Goal: Task Accomplishment & Management: Manage account settings

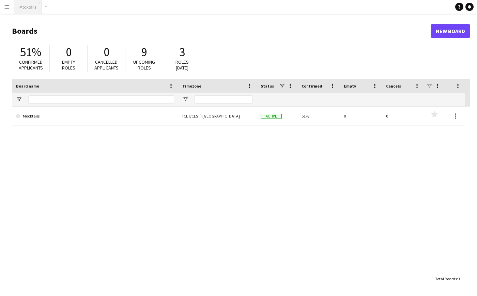
click at [35, 10] on button "Mocktails Close" at bounding box center [28, 6] width 28 height 13
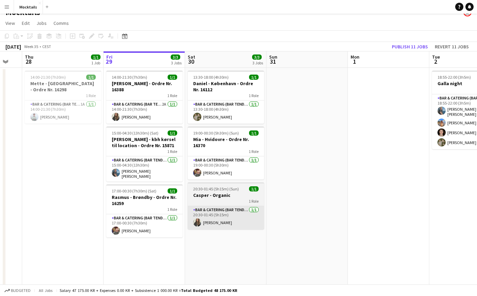
scroll to position [0, 216]
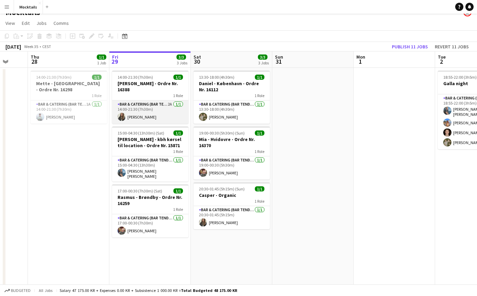
click at [152, 115] on app-card-role "Bar & Catering (Bar Tender) 2A [DATE] 14:00-21:30 (7h30m) [PERSON_NAME]" at bounding box center [150, 112] width 76 height 23
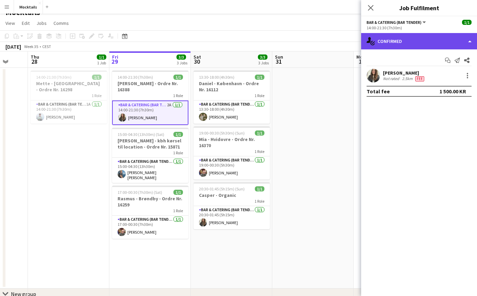
click at [398, 46] on div "single-neutral-actions-check-2 Confirmed" at bounding box center [419, 41] width 116 height 16
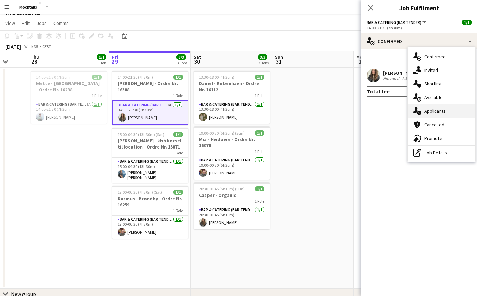
click at [432, 110] on div "single-neutral-actions-information Applicants" at bounding box center [441, 111] width 67 height 14
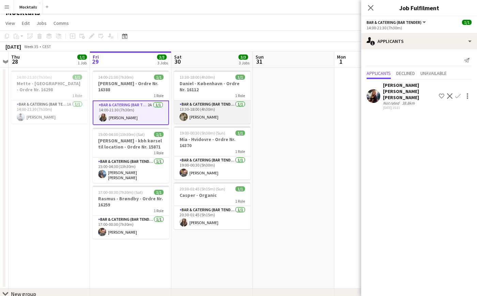
scroll to position [0, 239]
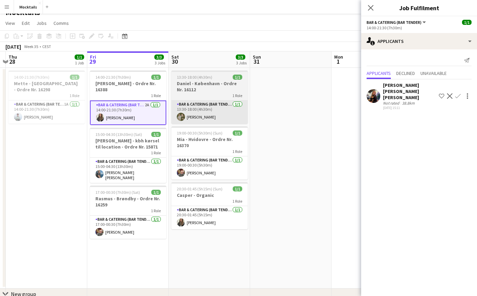
click at [218, 111] on app-card-role "Bar & Catering (Bar Tender) [DATE] 13:30-18:00 (4h30m) [PERSON_NAME]" at bounding box center [209, 112] width 76 height 23
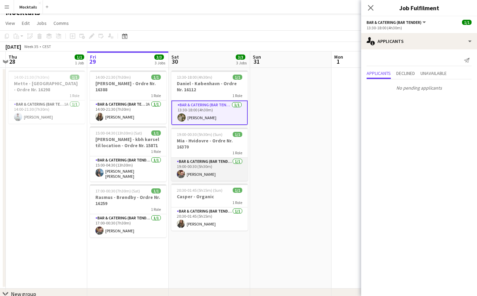
click at [214, 166] on app-card-role "Bar & Catering (Bar Tender) [DATE] 19:00-00:30 (5h30m) [PERSON_NAME]" at bounding box center [209, 169] width 76 height 23
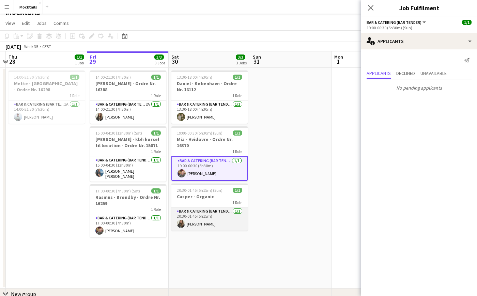
click at [222, 219] on app-card-role "Bar & Catering (Bar Tender) [DATE] 20:30-01:45 (5h15m) [PERSON_NAME]" at bounding box center [209, 219] width 76 height 23
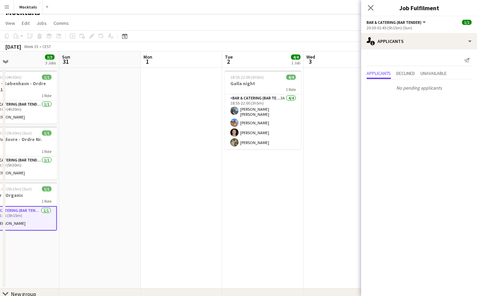
scroll to position [0, 277]
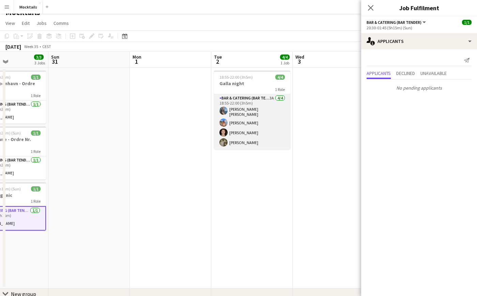
click at [266, 128] on app-card-role "Bar & Catering (Bar Tender) 3A [DATE] 18:55-22:00 (3h5m) [PERSON_NAME] [PERSON_…" at bounding box center [252, 121] width 76 height 55
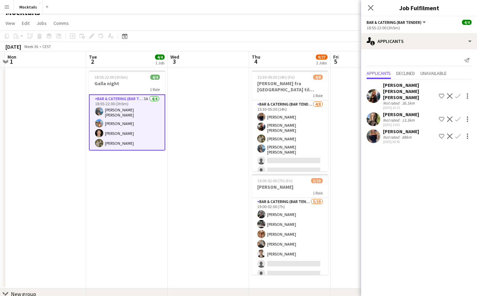
scroll to position [0, 248]
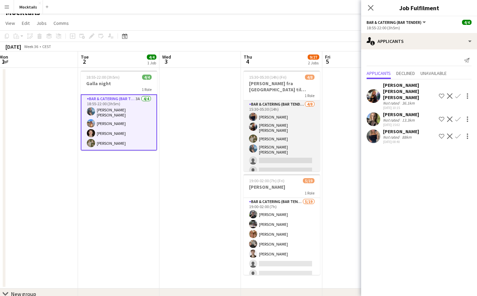
click at [269, 134] on app-card-role "Bar & Catering (Bar Tender) [DATE] 15:30-05:30 (14h) [PERSON_NAME] [PERSON_NAME…" at bounding box center [282, 149] width 76 height 96
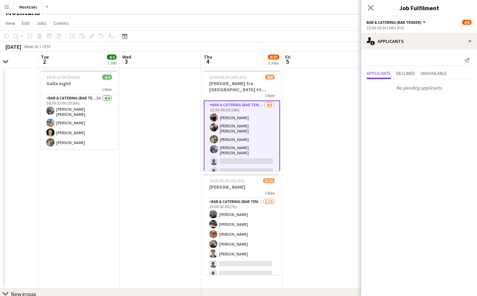
scroll to position [0, 218]
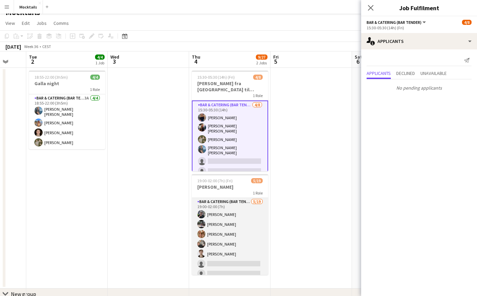
click at [246, 238] on app-card-role "Bar & Catering (Bar Tender) [DATE] 19:00-02:00 (7h) [PERSON_NAME] [PERSON_NAME]…" at bounding box center [230, 298] width 76 height 201
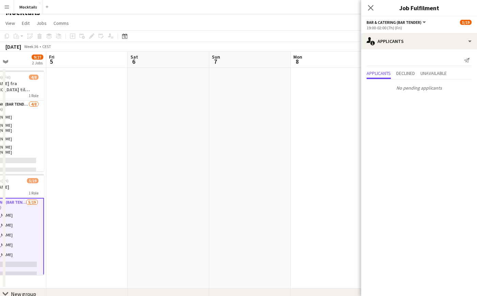
scroll to position [0, 170]
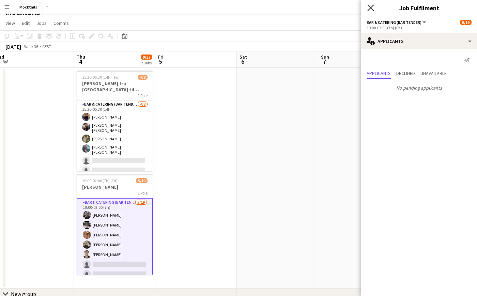
click at [371, 6] on icon "Close pop-in" at bounding box center [370, 7] width 6 height 6
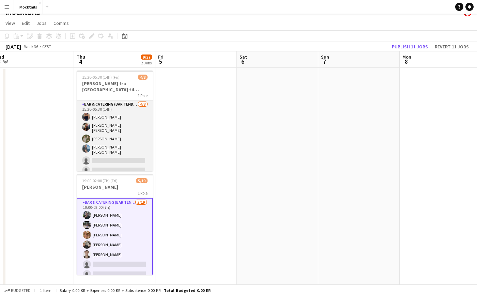
click at [124, 127] on app-card-role "Bar & Catering (Bar Tender) [DATE] 15:30-05:30 (14h) [PERSON_NAME] [PERSON_NAME…" at bounding box center [115, 149] width 76 height 96
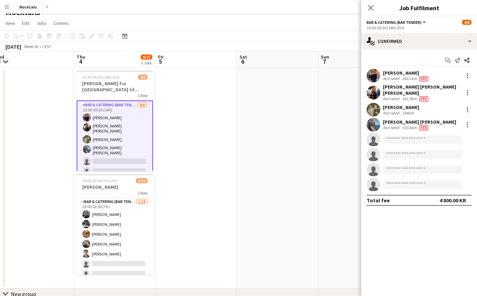
click at [203, 139] on app-date-cell at bounding box center [195, 178] width 81 height 221
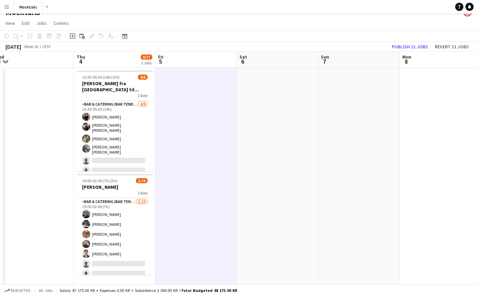
click at [8, 5] on app-icon "Menu" at bounding box center [6, 6] width 5 height 5
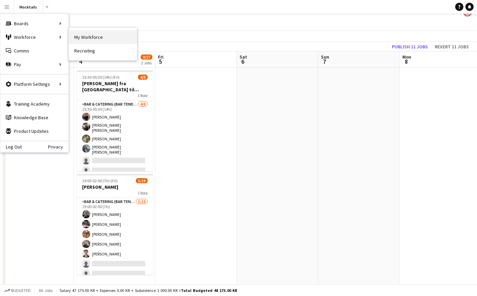
click at [98, 41] on link "My Workforce" at bounding box center [103, 37] width 68 height 14
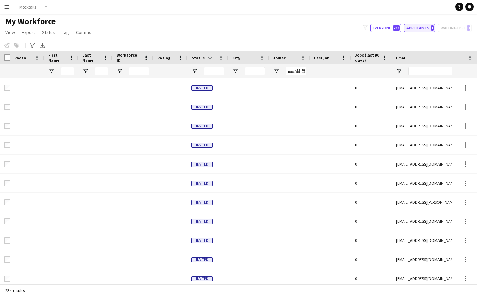
click at [429, 30] on button "Applicants 1" at bounding box center [419, 28] width 31 height 8
type input "**********"
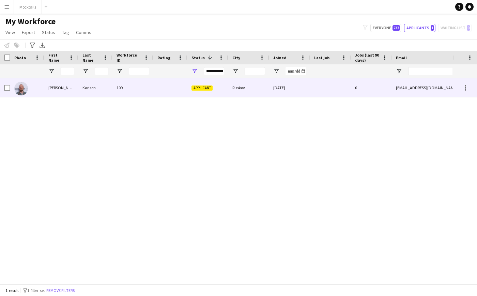
click at [101, 89] on div "Karlsen" at bounding box center [95, 87] width 34 height 19
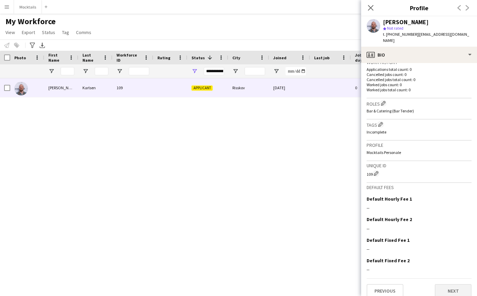
scroll to position [172, 0]
click at [468, 197] on app-icon "Edit this field" at bounding box center [468, 199] width 5 height 5
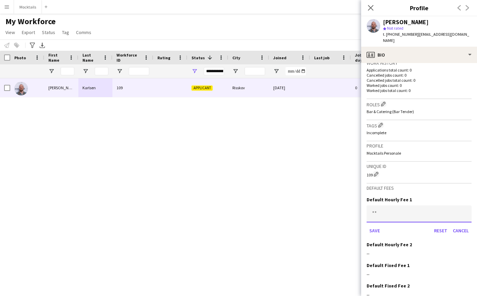
click at [429, 207] on input at bounding box center [419, 213] width 105 height 17
type input "******"
click at [375, 225] on button "Save" at bounding box center [375, 230] width 16 height 11
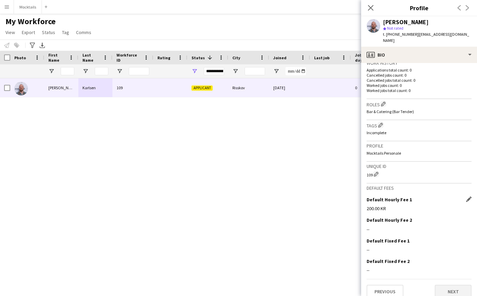
click at [451, 288] on button "Next" at bounding box center [453, 292] width 37 height 14
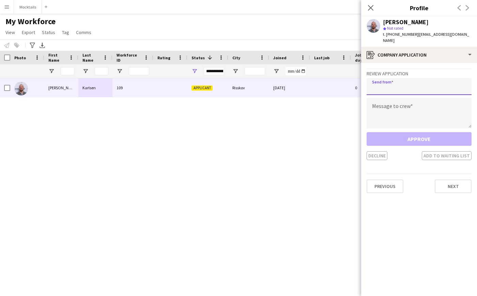
click at [421, 86] on input "email" at bounding box center [419, 86] width 105 height 17
paste input "**********"
type input "**********"
click at [400, 104] on textarea at bounding box center [419, 113] width 105 height 31
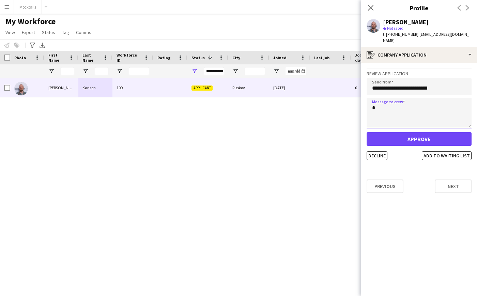
type textarea "*"
click at [417, 132] on button "Approve" at bounding box center [419, 139] width 105 height 14
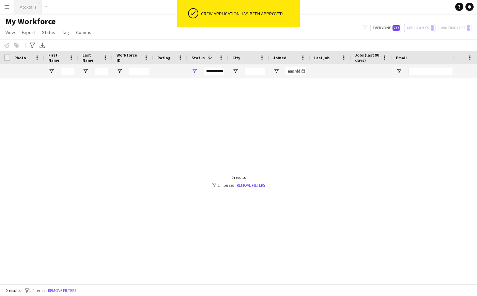
click at [29, 12] on button "Mocktails Close" at bounding box center [28, 6] width 28 height 13
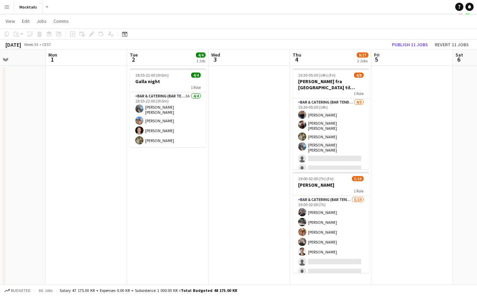
scroll to position [14, 0]
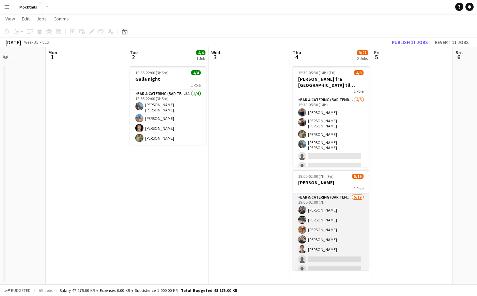
click at [330, 223] on app-card-role "Bar & Catering (Bar Tender) [DATE] 19:00-02:00 (7h) [PERSON_NAME] [PERSON_NAME]…" at bounding box center [331, 294] width 76 height 201
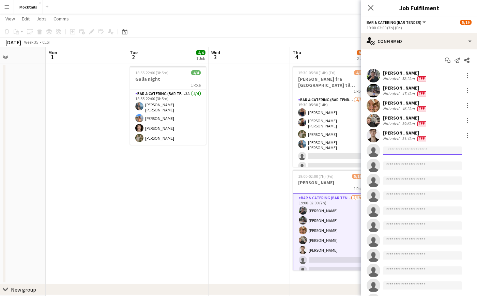
click at [403, 152] on input at bounding box center [422, 151] width 79 height 8
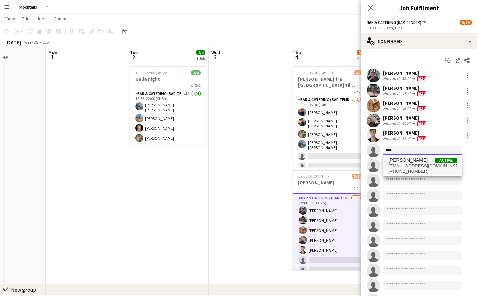
type input "****"
click at [407, 165] on span "[EMAIL_ADDRESS][DOMAIN_NAME]" at bounding box center [422, 165] width 68 height 5
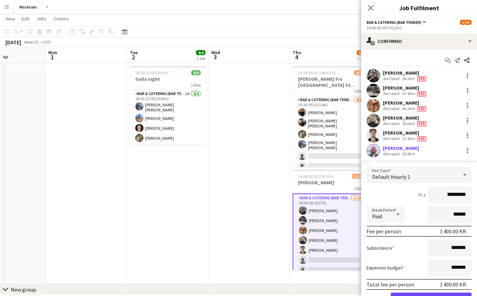
scroll to position [9, 0]
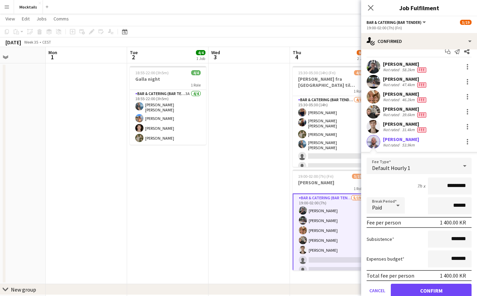
click at [445, 289] on button "Confirm" at bounding box center [431, 291] width 81 height 14
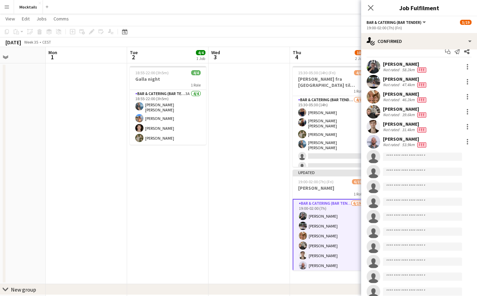
click at [366, 3] on div "Close pop-in" at bounding box center [370, 8] width 19 height 16
click at [370, 7] on icon "Close pop-in" at bounding box center [370, 7] width 6 height 6
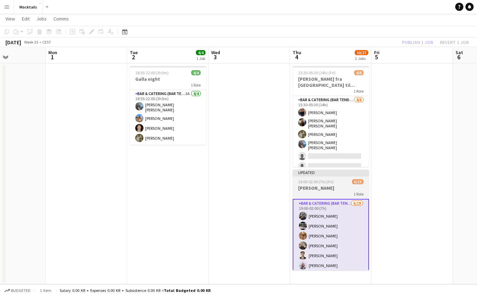
click at [332, 188] on h3 "[PERSON_NAME]" at bounding box center [331, 188] width 76 height 6
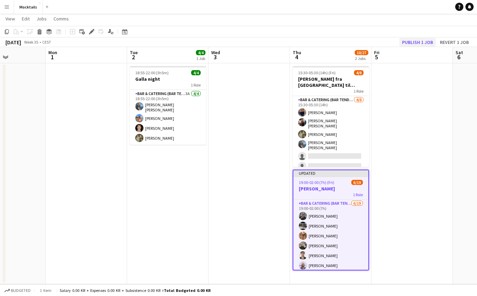
click at [427, 41] on button "Publish 1 job" at bounding box center [417, 42] width 36 height 9
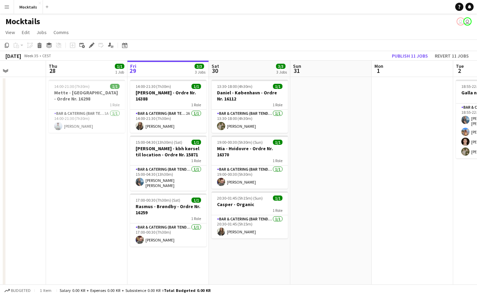
scroll to position [0, 193]
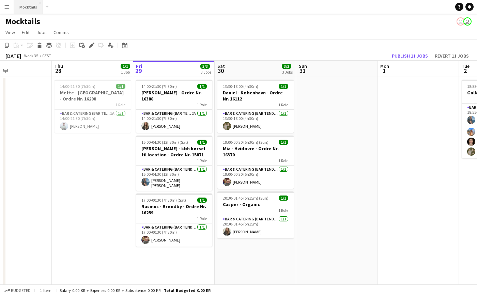
click at [31, 8] on button "Mocktails Close" at bounding box center [28, 6] width 29 height 13
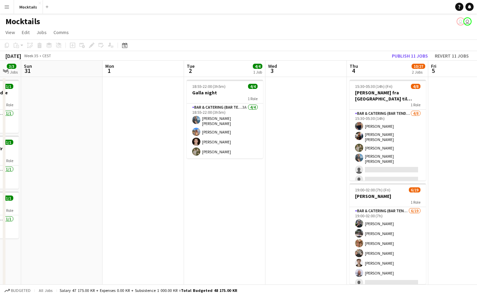
scroll to position [0, 224]
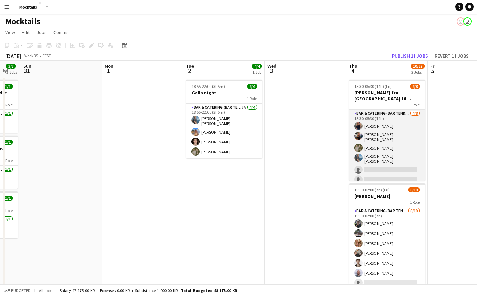
click at [389, 161] on app-card-role "Bar & Catering (Bar Tender) [DATE] 15:30-05:30 (14h) [PERSON_NAME] [PERSON_NAME…" at bounding box center [387, 158] width 76 height 96
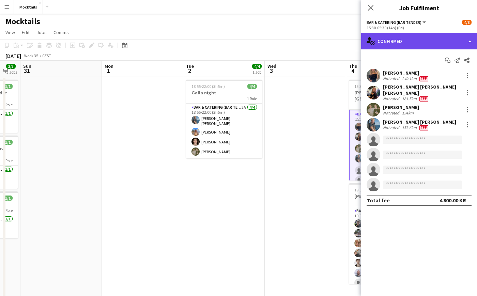
click at [424, 40] on div "single-neutral-actions-check-2 Confirmed" at bounding box center [419, 41] width 116 height 16
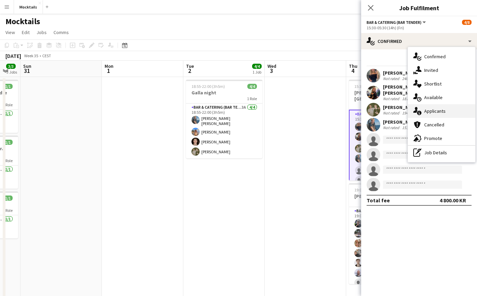
click at [448, 107] on div "single-neutral-actions-information Applicants" at bounding box center [441, 111] width 67 height 14
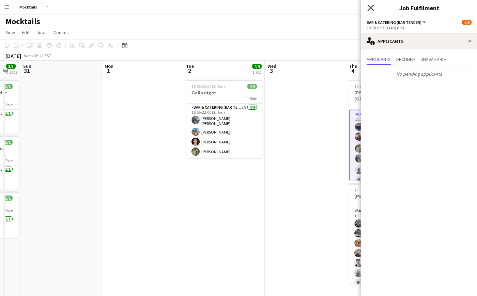
click at [369, 7] on icon "Close pop-in" at bounding box center [370, 7] width 6 height 6
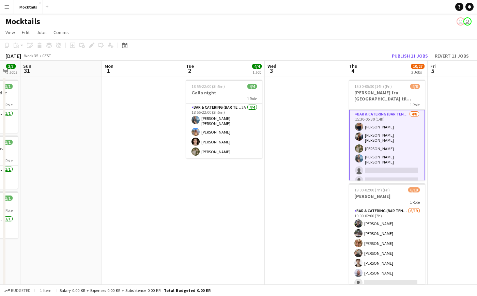
click at [398, 149] on app-card-role "Bar & Catering (Bar Tender) [DATE] 15:30-05:30 (14h) [PERSON_NAME] [PERSON_NAME…" at bounding box center [387, 159] width 76 height 98
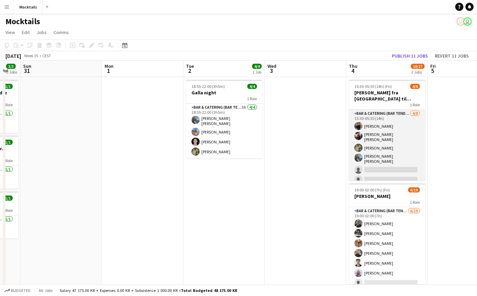
click at [406, 157] on app-card-role "Bar & Catering (Bar Tender) [DATE] 15:30-05:30 (14h) [PERSON_NAME] [PERSON_NAME…" at bounding box center [387, 158] width 76 height 96
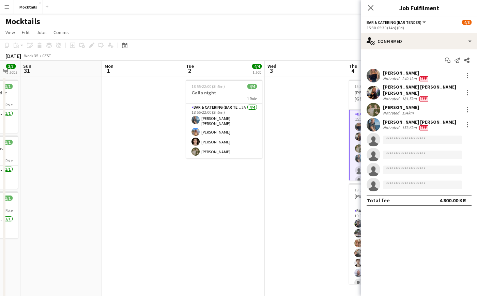
click at [317, 172] on app-date-cell at bounding box center [305, 187] width 81 height 221
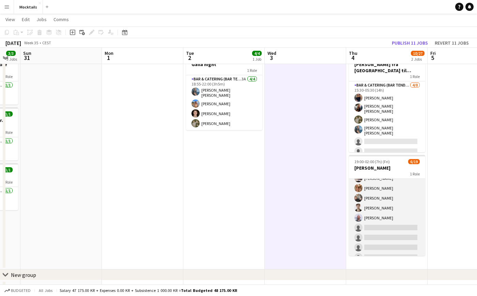
scroll to position [28, 0]
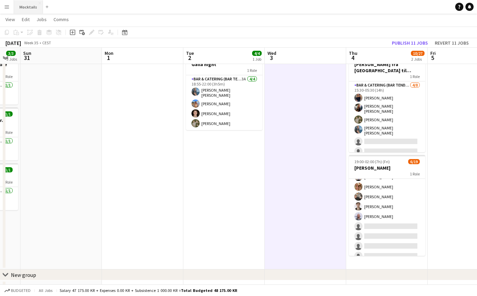
click at [22, 9] on button "Mocktails Close" at bounding box center [28, 6] width 29 height 13
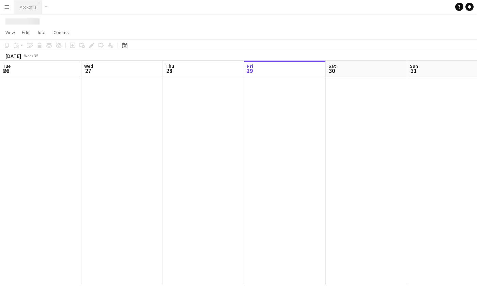
scroll to position [0, 163]
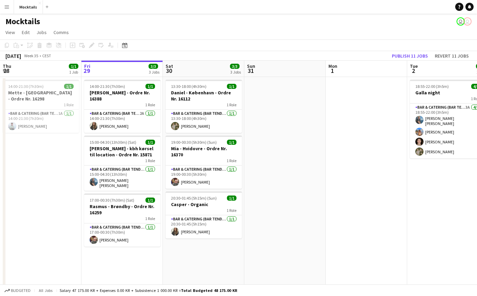
click at [10, 10] on button "Menu" at bounding box center [7, 7] width 14 height 14
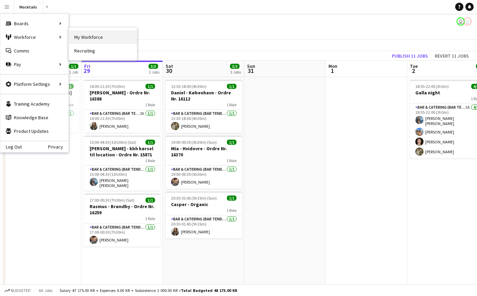
click at [92, 40] on link "My Workforce" at bounding box center [103, 37] width 68 height 14
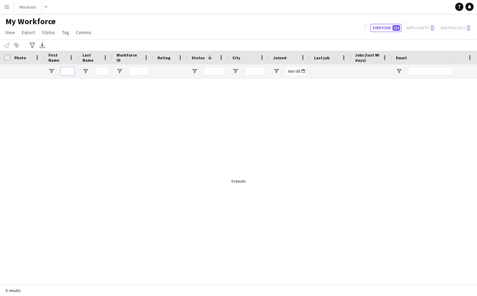
click at [69, 72] on input "First Name Filter Input" at bounding box center [68, 71] width 14 height 8
click at [386, 29] on button "Everyone 233" at bounding box center [385, 28] width 31 height 8
click at [65, 71] on input "First Name Filter Input" at bounding box center [68, 71] width 14 height 8
type input "*******"
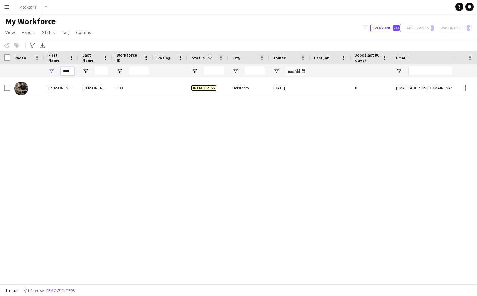
type input "****"
click at [134, 147] on div "Tristan Dybdal 108 In progress Holstebro 28-08-2025 0 tristandybdal111@gmail.com" at bounding box center [226, 181] width 453 height 206
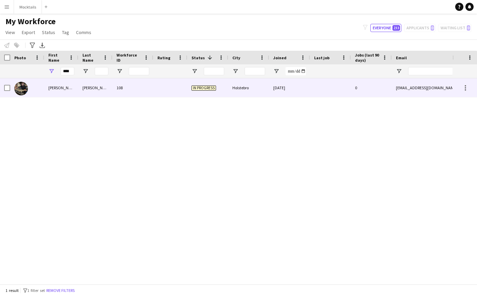
click at [129, 90] on div "108" at bounding box center [132, 87] width 41 height 19
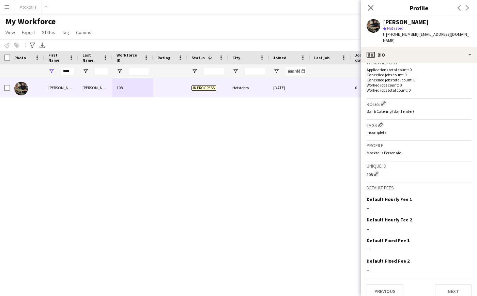
click at [448, 279] on div "Previous Next" at bounding box center [419, 288] width 105 height 19
click at [452, 285] on button "Next" at bounding box center [453, 292] width 37 height 14
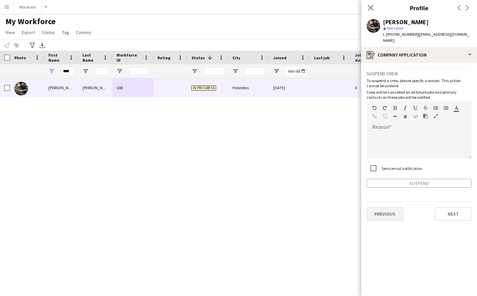
click at [380, 207] on button "Previous" at bounding box center [385, 214] width 37 height 14
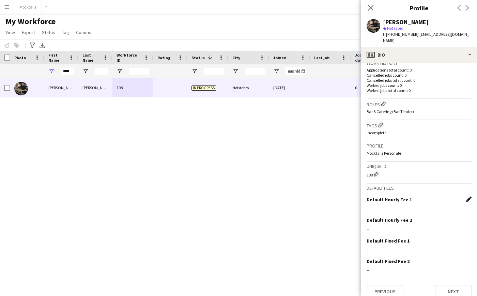
click at [467, 197] on app-icon "Edit this field" at bounding box center [468, 199] width 5 height 5
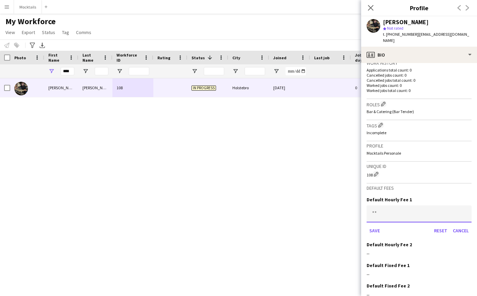
click at [427, 205] on input at bounding box center [419, 213] width 105 height 17
type input "******"
click at [373, 225] on button "Save" at bounding box center [375, 230] width 16 height 11
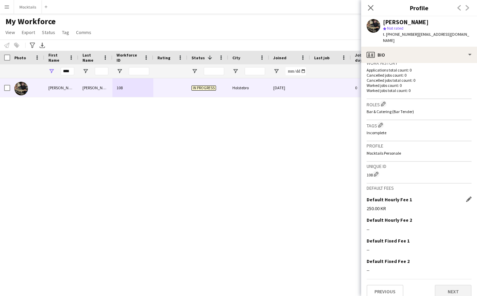
click at [451, 285] on button "Next" at bounding box center [453, 292] width 37 height 14
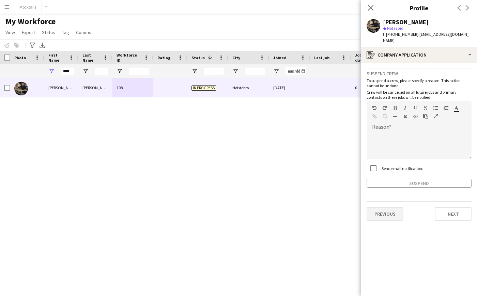
click at [392, 211] on button "Previous" at bounding box center [385, 214] width 37 height 14
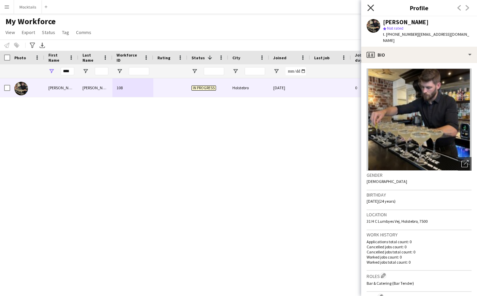
click at [369, 5] on icon "Close pop-in" at bounding box center [370, 7] width 6 height 6
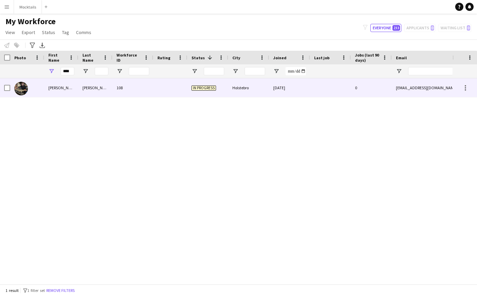
click at [213, 89] on span "In progress" at bounding box center [203, 88] width 25 height 5
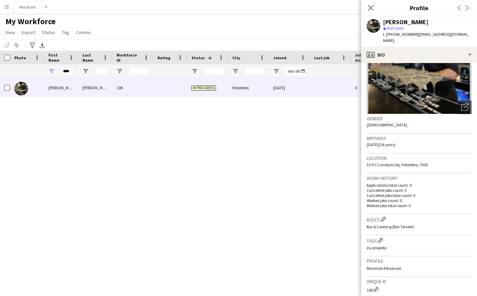
scroll to position [37, 0]
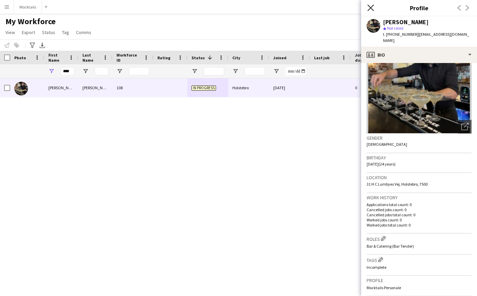
click at [373, 6] on icon "Close pop-in" at bounding box center [370, 7] width 6 height 6
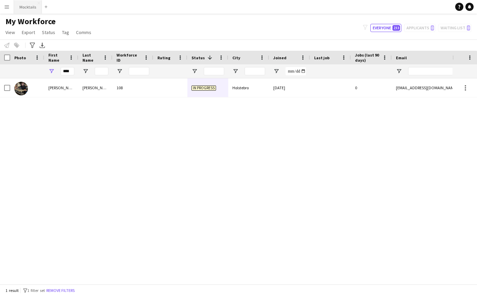
click at [30, 10] on button "Mocktails Close" at bounding box center [28, 6] width 28 height 13
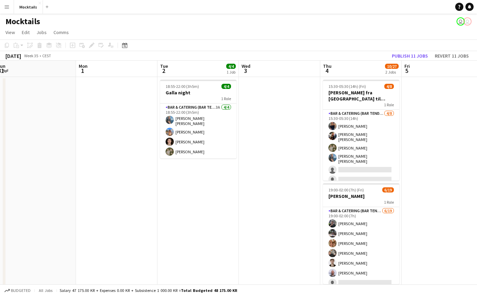
scroll to position [0, 251]
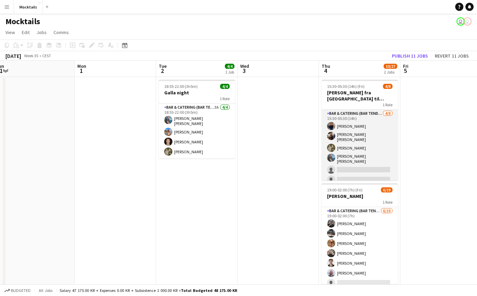
click at [347, 159] on app-card-role "Bar & Catering (Bar Tender) [DATE] 15:30-05:30 (14h) [PERSON_NAME] [PERSON_NAME…" at bounding box center [360, 158] width 76 height 96
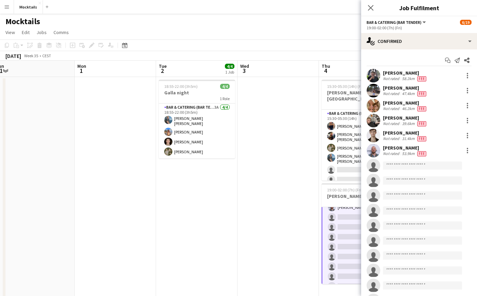
scroll to position [67, 0]
click at [403, 167] on input at bounding box center [422, 166] width 79 height 8
type input "*"
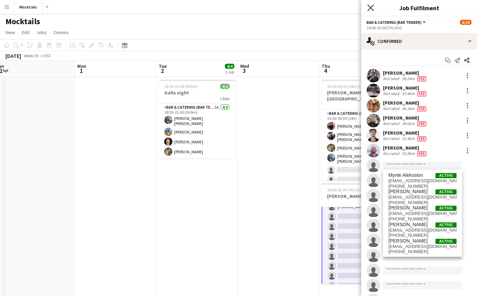
click at [369, 7] on icon "Close pop-in" at bounding box center [370, 7] width 6 height 6
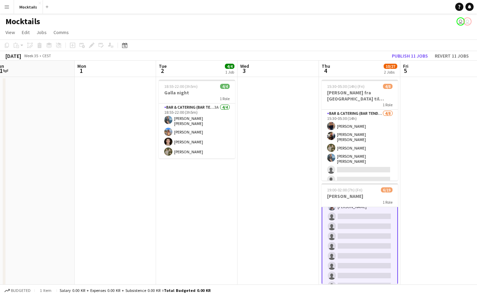
scroll to position [0, 0]
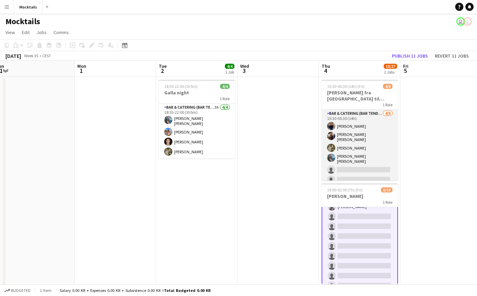
click at [340, 131] on app-card-role "Bar & Catering (Bar Tender) [DATE] 15:30-05:30 (14h) [PERSON_NAME] [PERSON_NAME…" at bounding box center [360, 158] width 76 height 96
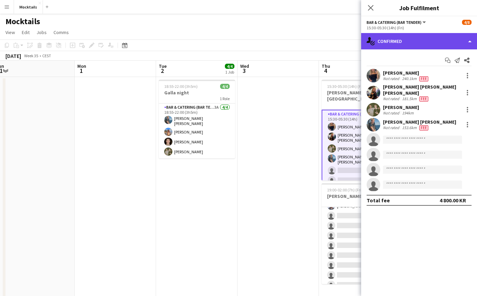
click at [391, 42] on div "single-neutral-actions-check-2 Confirmed" at bounding box center [419, 41] width 116 height 16
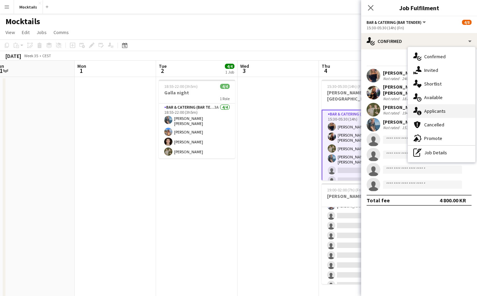
click at [427, 109] on div "single-neutral-actions-information Applicants" at bounding box center [441, 111] width 67 height 14
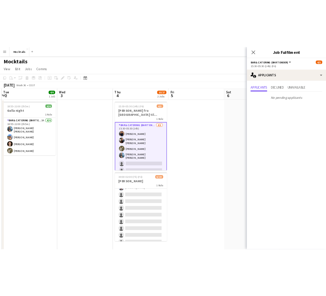
scroll to position [0, 246]
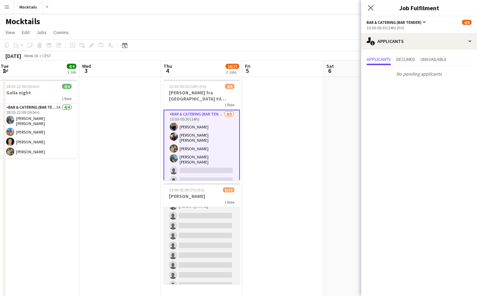
click at [222, 229] on app-card-role "Bar & Catering (Bar Tender) 6/19 19:00-02:00 (7h) Adam Carlsen Sara Thorsager P…" at bounding box center [202, 240] width 76 height 201
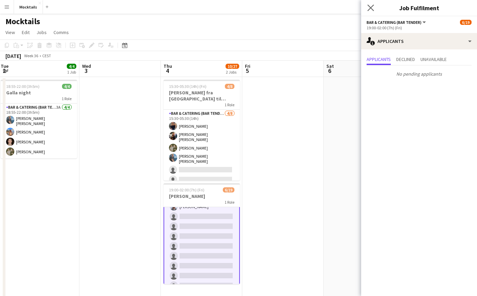
click at [367, 7] on app-icon "Close pop-in" at bounding box center [371, 8] width 10 height 10
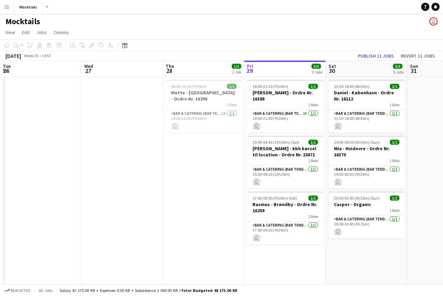
scroll to position [0, 163]
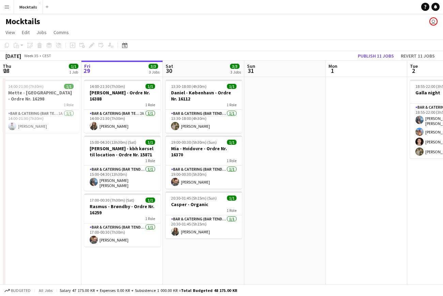
click at [6, 8] on app-icon "Menu" at bounding box center [6, 6] width 5 height 5
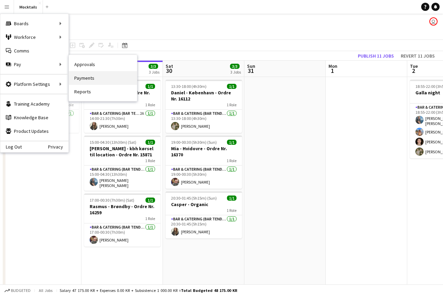
click at [96, 82] on link "Payments" at bounding box center [103, 78] width 68 height 14
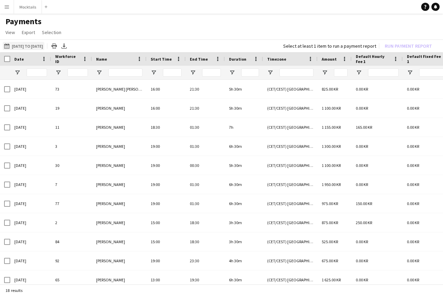
click at [27, 45] on button "21-06-2025 to 20-07-2025 21-06-2025 to 20-07-2025" at bounding box center [24, 46] width 42 height 8
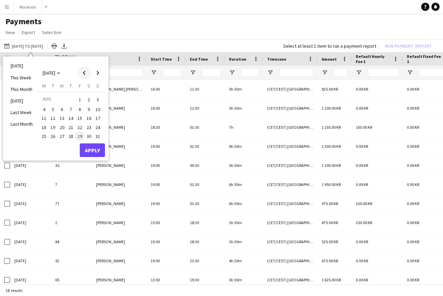
click at [86, 73] on span "Previous month" at bounding box center [84, 73] width 14 height 14
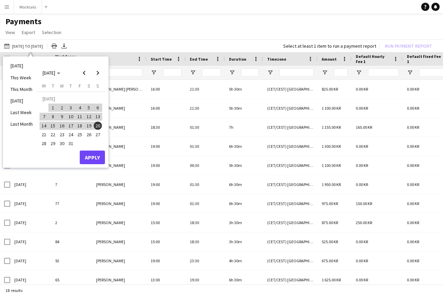
click at [98, 126] on span "20" at bounding box center [98, 126] width 8 height 8
click at [98, 75] on span "Next month" at bounding box center [98, 73] width 14 height 14
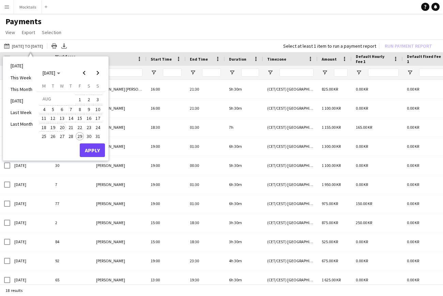
click at [62, 128] on span "20" at bounding box center [62, 127] width 8 height 8
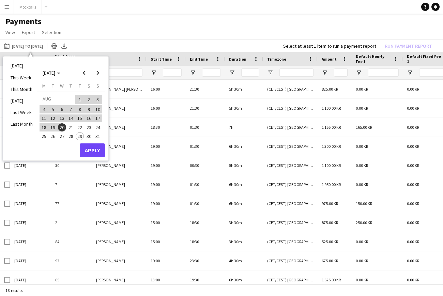
click at [95, 150] on button "Apply" at bounding box center [92, 150] width 25 height 14
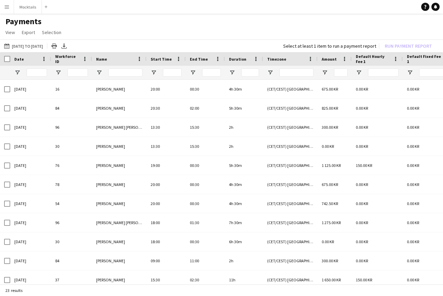
click at [351, 47] on div "Select at least 1 item to run a payment report" at bounding box center [329, 46] width 93 height 6
click at [284, 32] on app-page-menu "View Customise view Customise filters Reset Filters Reset View Reset All Export…" at bounding box center [221, 33] width 443 height 13
